Goal: Task Accomplishment & Management: Use online tool/utility

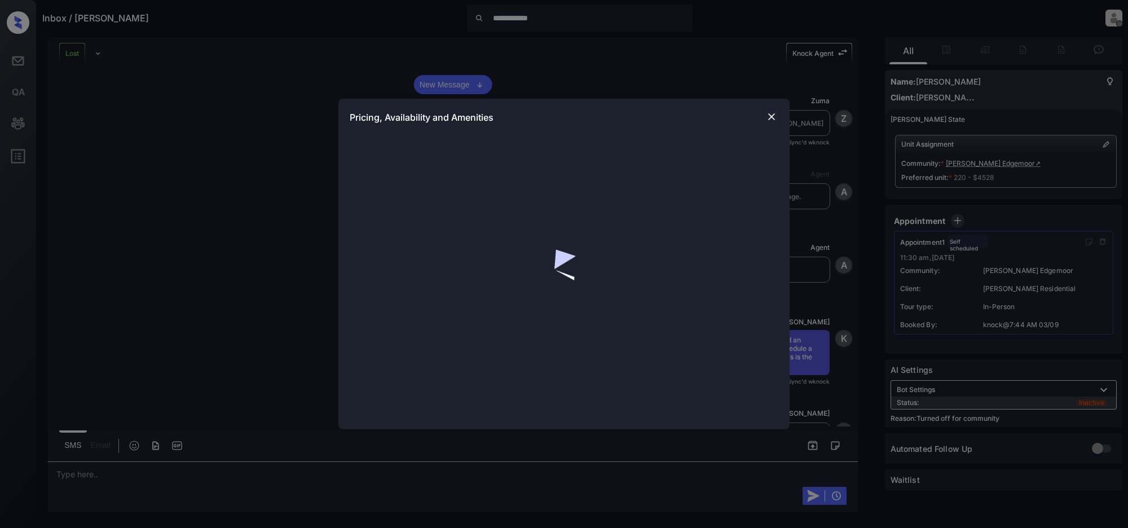
scroll to position [3297, 0]
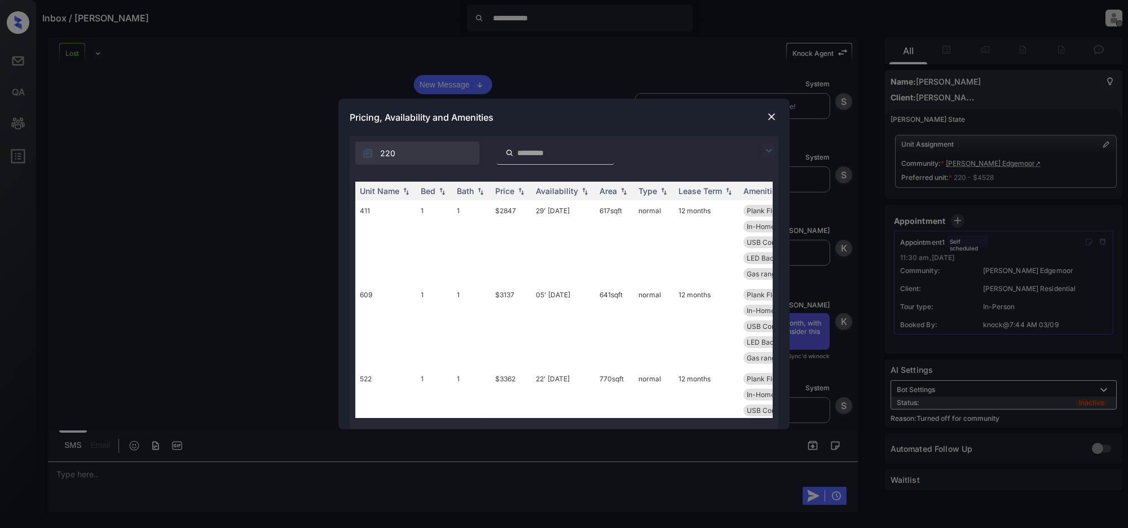
click at [762, 151] on img at bounding box center [769, 151] width 14 height 14
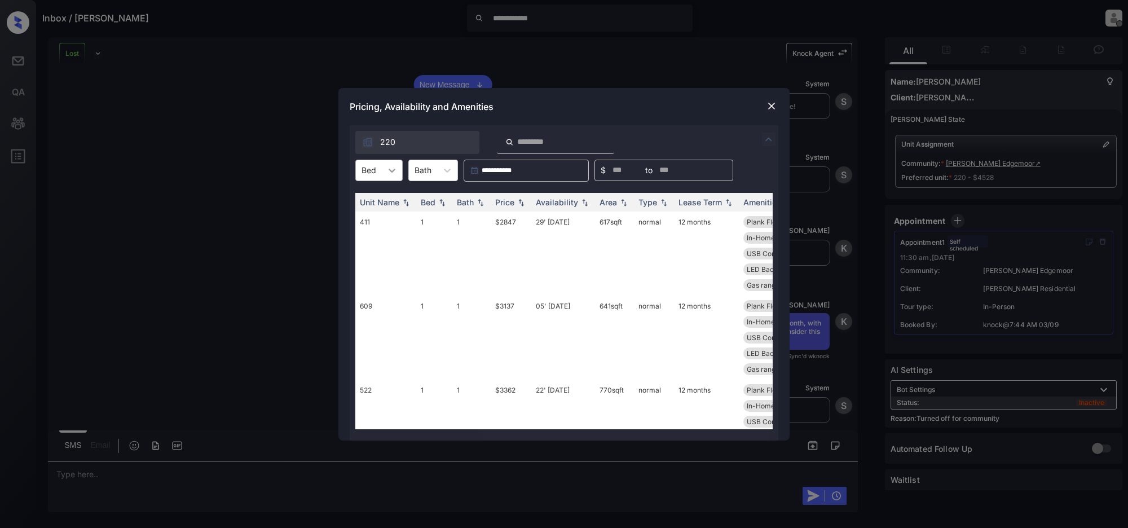
click at [392, 171] on icon at bounding box center [392, 171] width 7 height 4
click at [770, 107] on img at bounding box center [771, 105] width 11 height 11
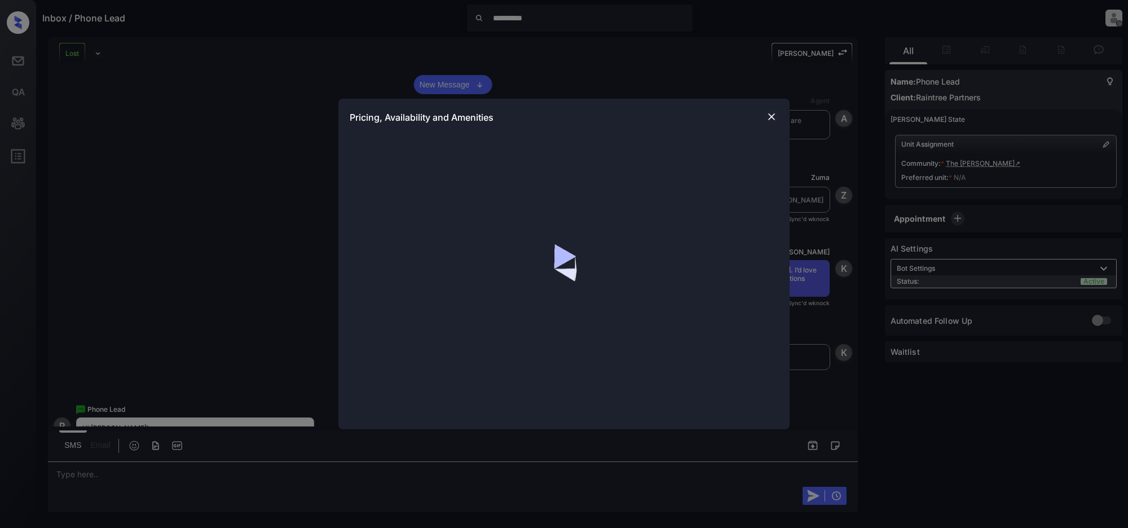
scroll to position [1645, 0]
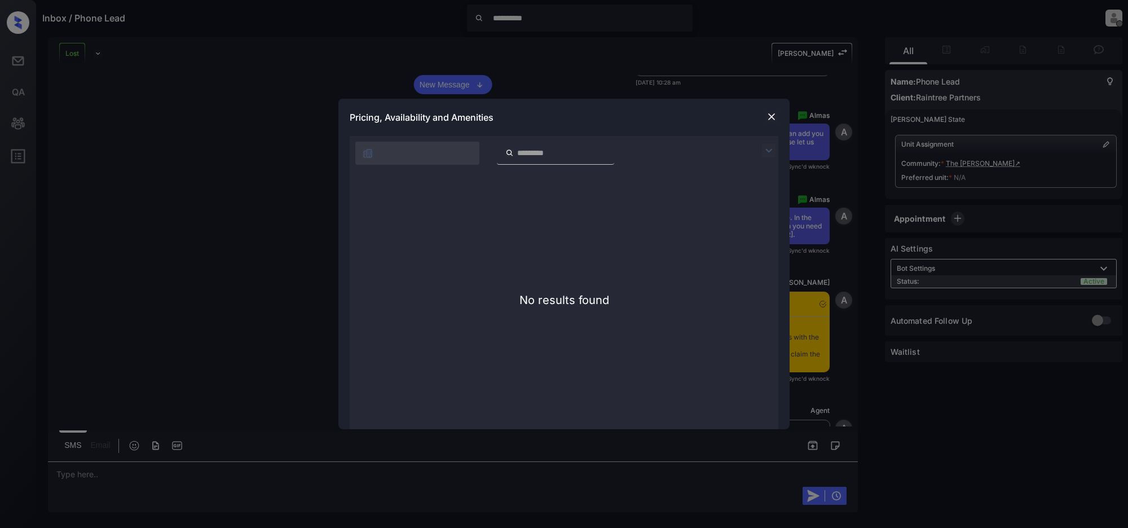
click at [766, 149] on img at bounding box center [769, 151] width 14 height 14
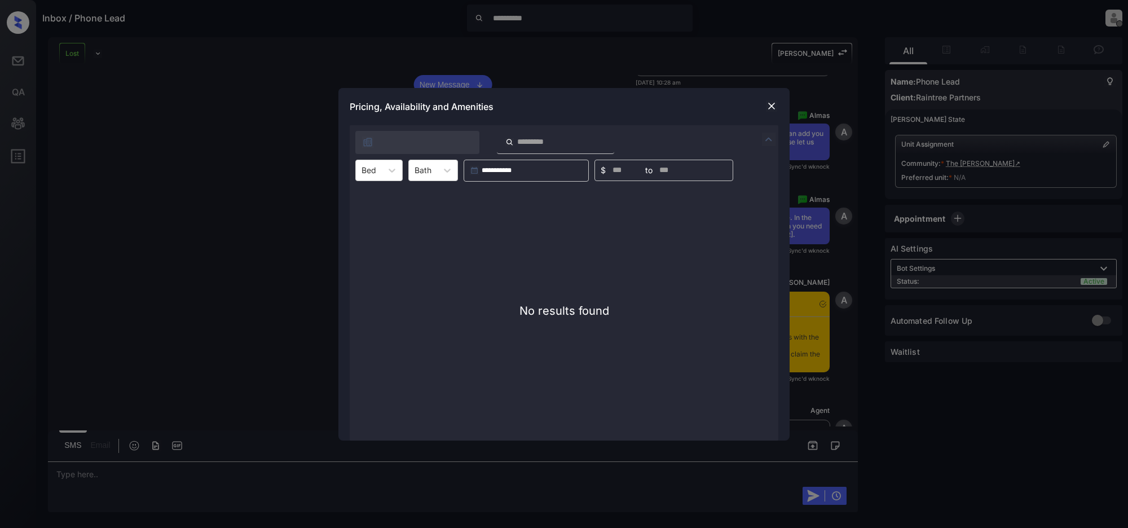
click at [767, 106] on img at bounding box center [771, 105] width 11 height 11
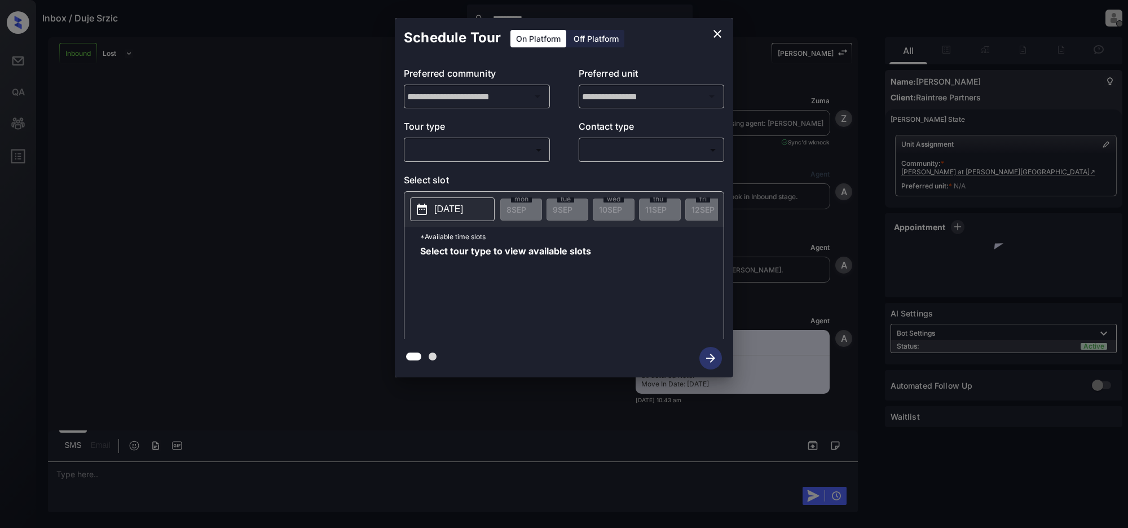
scroll to position [2299, 0]
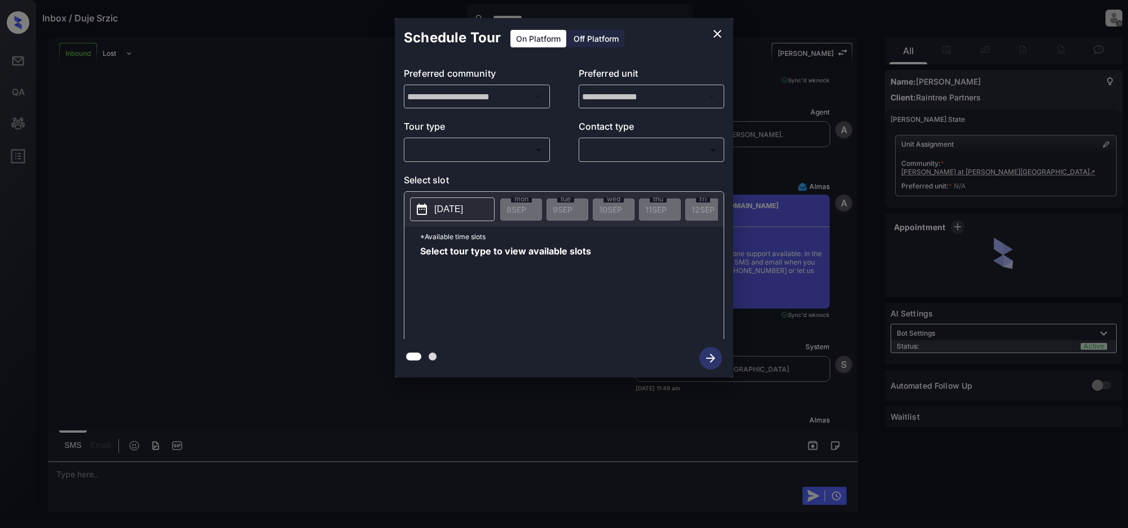
click at [513, 151] on body "**********" at bounding box center [564, 264] width 1128 height 528
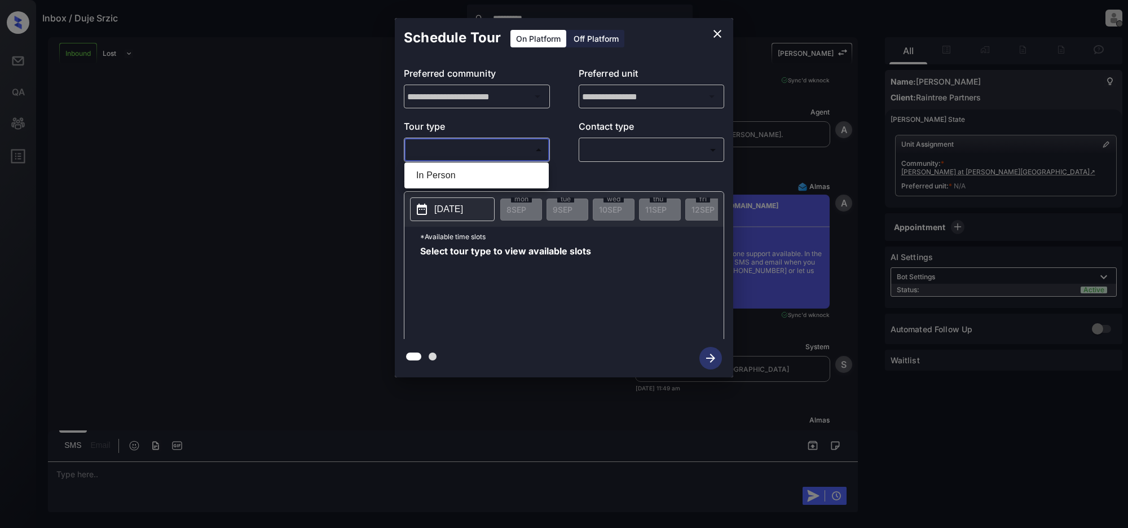
click at [718, 33] on div at bounding box center [564, 264] width 1128 height 528
click at [719, 37] on icon "close" at bounding box center [718, 34] width 14 height 14
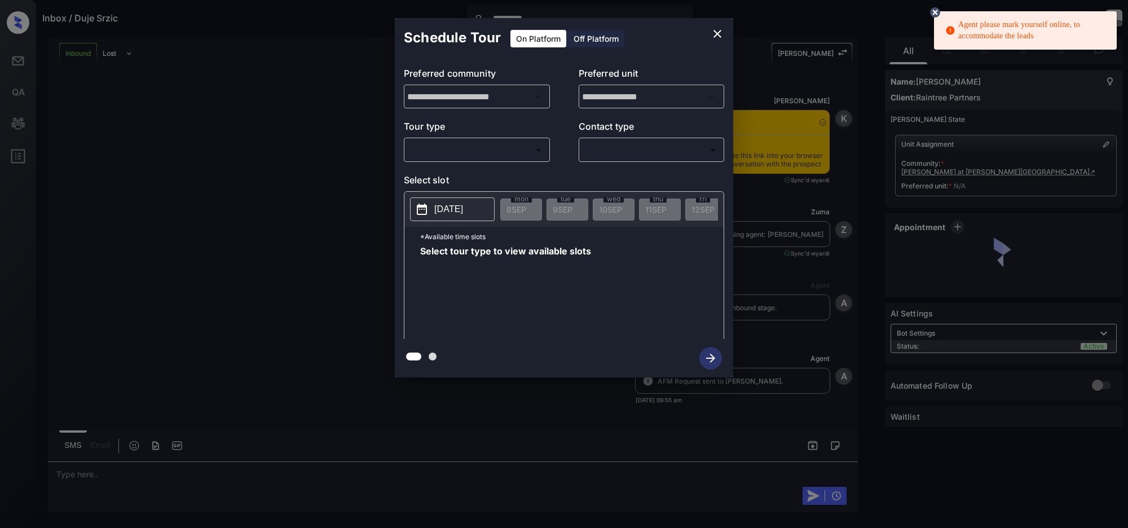
scroll to position [1384, 0]
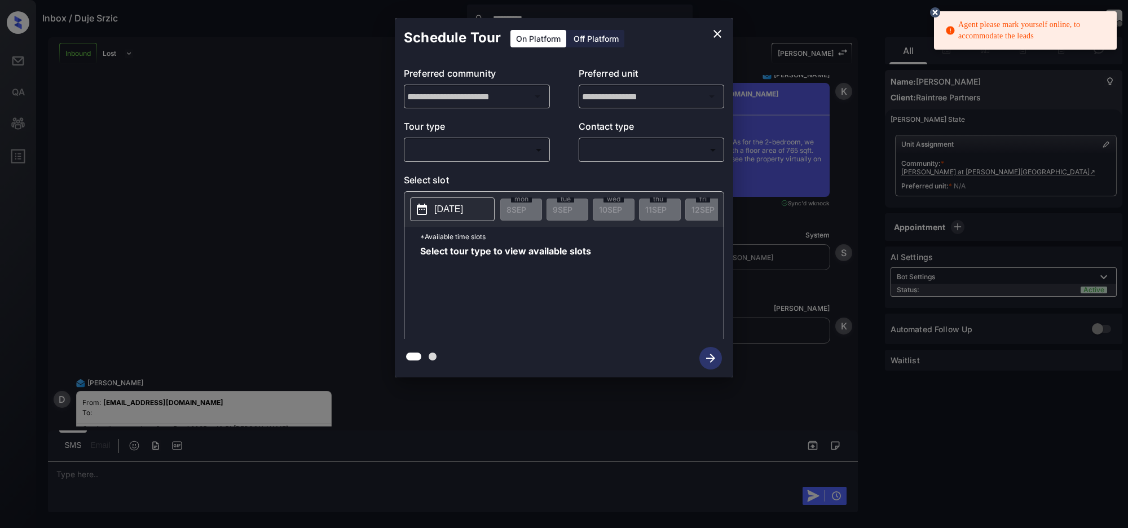
click at [435, 159] on body "**********" at bounding box center [564, 264] width 1128 height 528
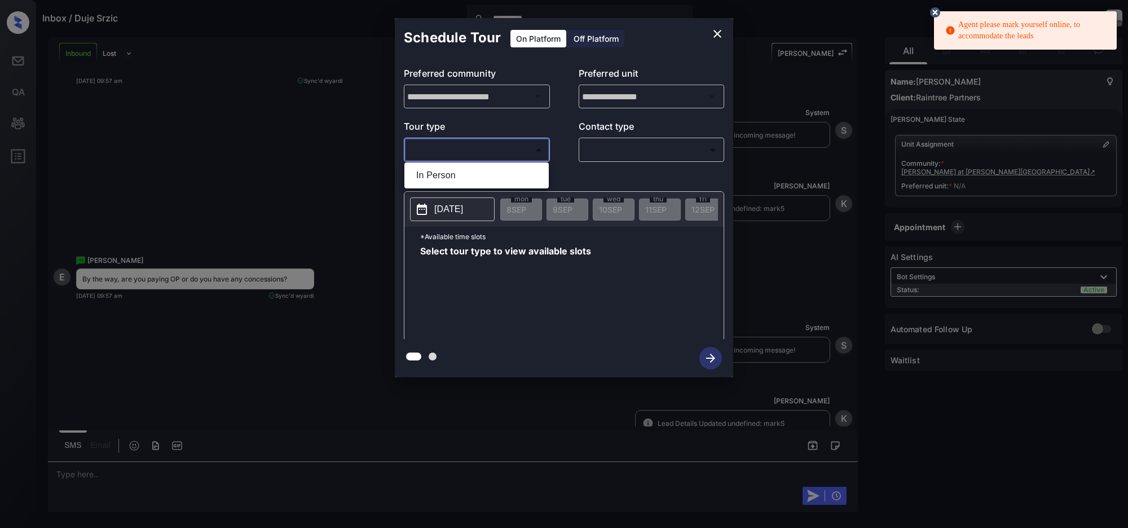
click at [292, 182] on div at bounding box center [564, 264] width 1128 height 528
click at [696, 483] on div at bounding box center [564, 264] width 1128 height 528
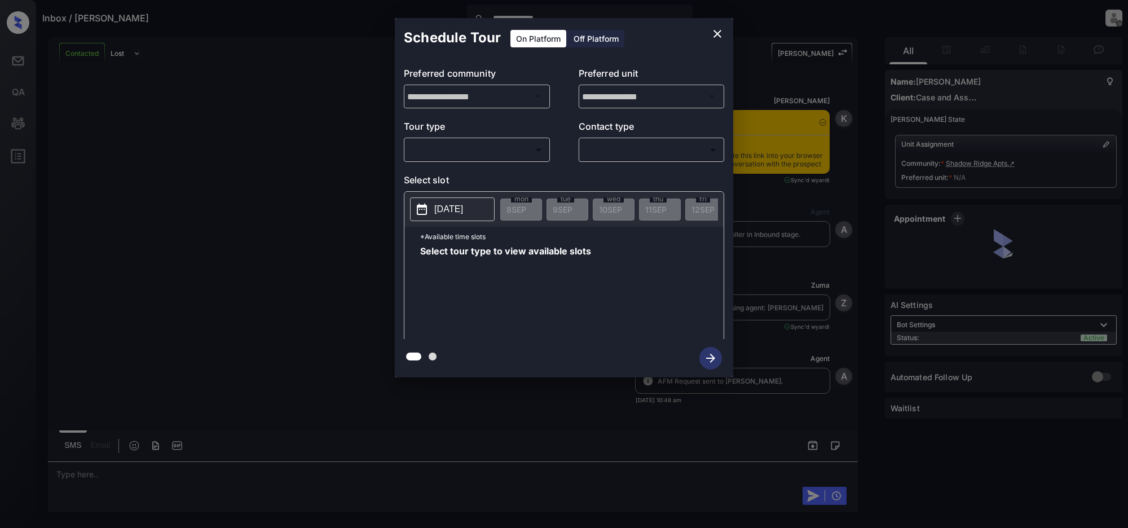
scroll to position [1940, 0]
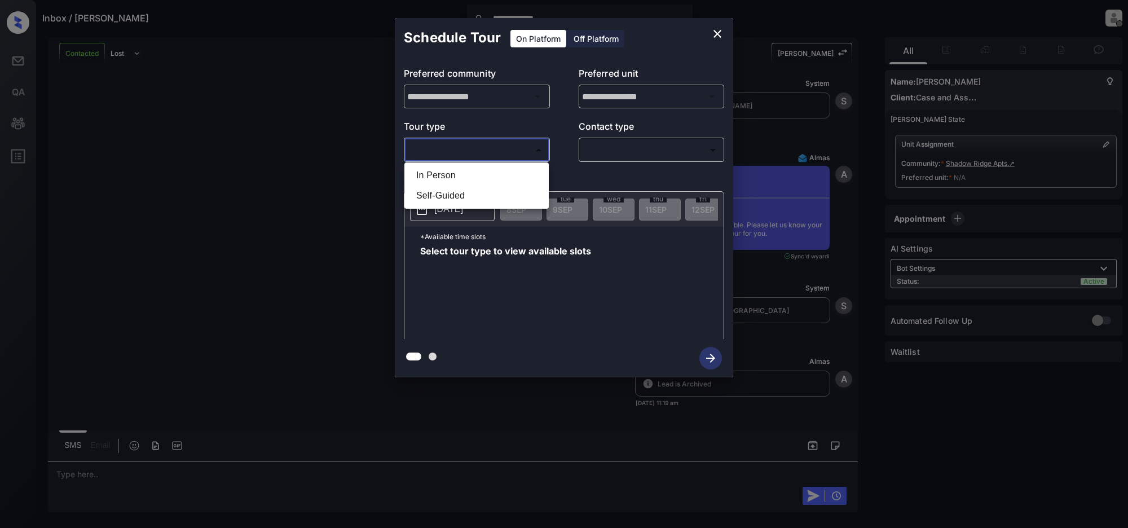
click at [536, 150] on body "**********" at bounding box center [564, 264] width 1128 height 528
click at [717, 37] on div at bounding box center [564, 264] width 1128 height 528
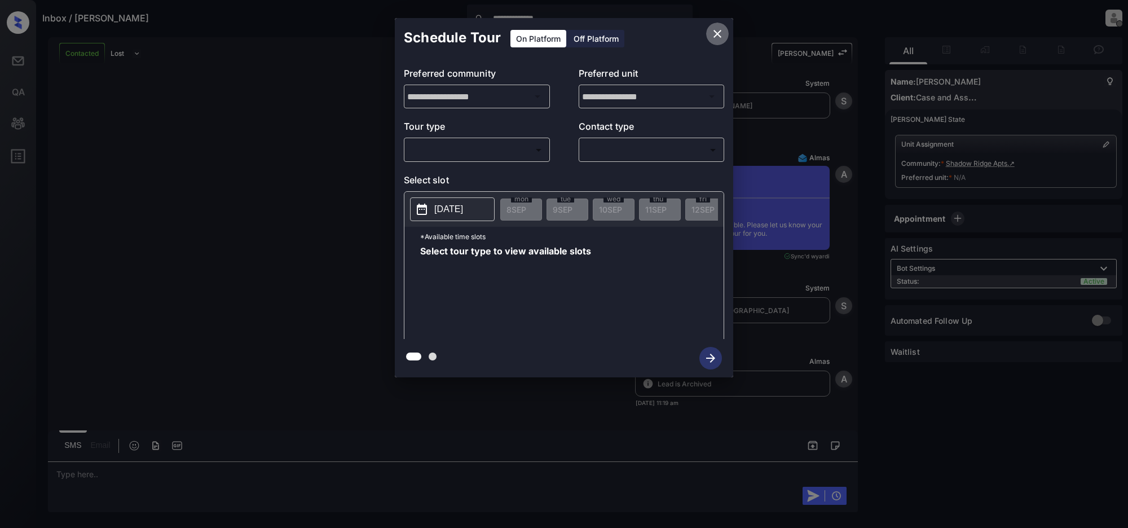
click at [712, 36] on icon "close" at bounding box center [718, 34] width 14 height 14
